Goal: Book appointment/travel/reservation

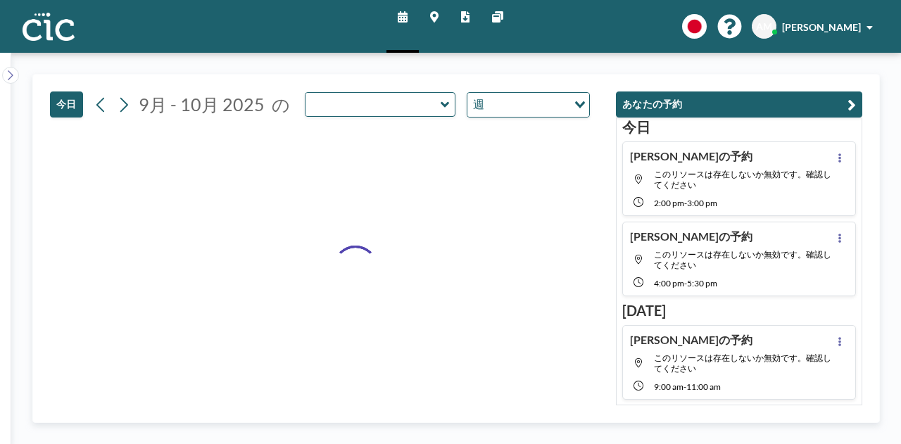
type input "Sumire"
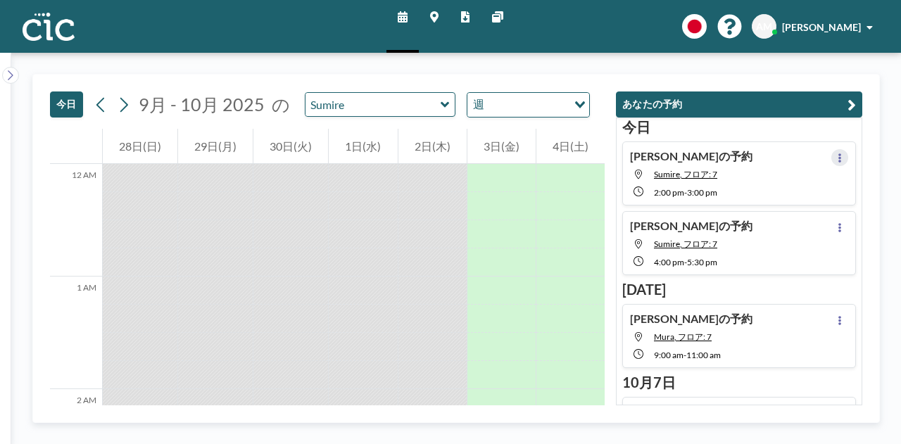
click at [837, 157] on icon at bounding box center [840, 158] width 6 height 9
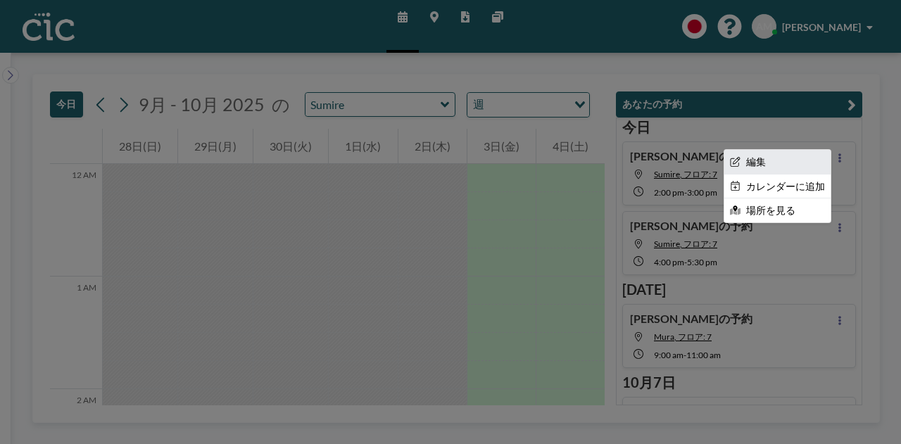
click at [775, 163] on li "編集" at bounding box center [778, 162] width 106 height 24
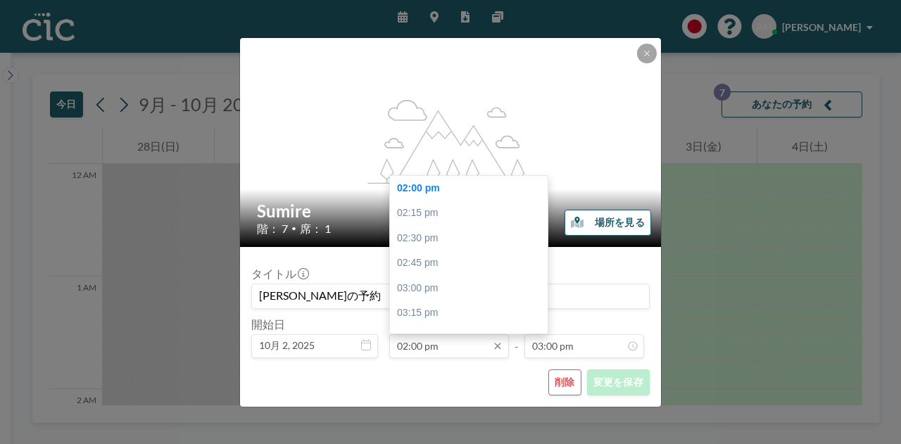
click at [449, 351] on input "02:00 pm" at bounding box center [449, 347] width 120 height 24
click at [418, 344] on input "02:00 pm" at bounding box center [449, 347] width 120 height 24
click at [408, 346] on input "02:00 pm" at bounding box center [449, 347] width 120 height 24
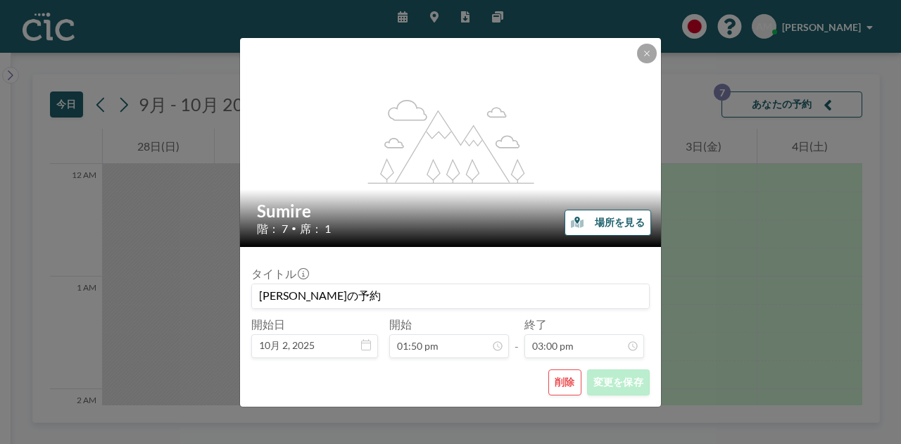
scroll to position [1504, 0]
type input "01:50 pm"
click at [627, 373] on button "変更を保存" at bounding box center [618, 383] width 63 height 26
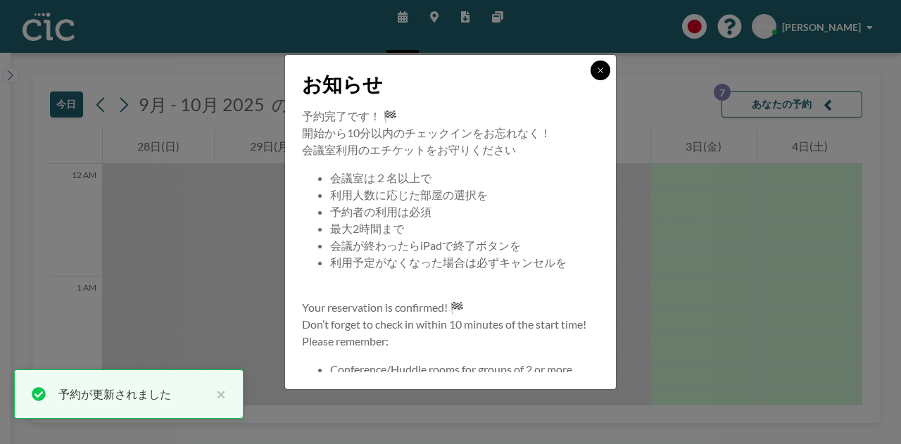
click at [601, 80] on button at bounding box center [601, 71] width 20 height 20
